Goal: Register for event/course

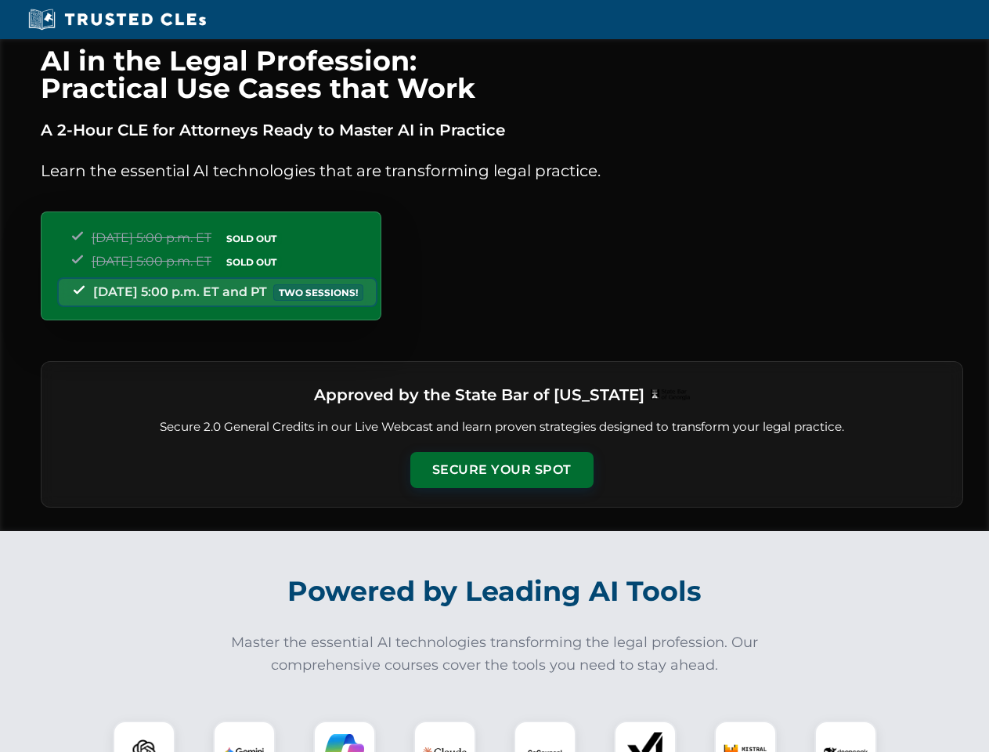
click at [501, 470] on button "Secure Your Spot" at bounding box center [501, 470] width 183 height 36
click at [144, 736] on img at bounding box center [143, 751] width 45 height 45
click at [244, 736] on img at bounding box center [244, 751] width 39 height 39
click at [345, 736] on img at bounding box center [344, 751] width 39 height 39
